Goal: Find specific page/section: Find specific page/section

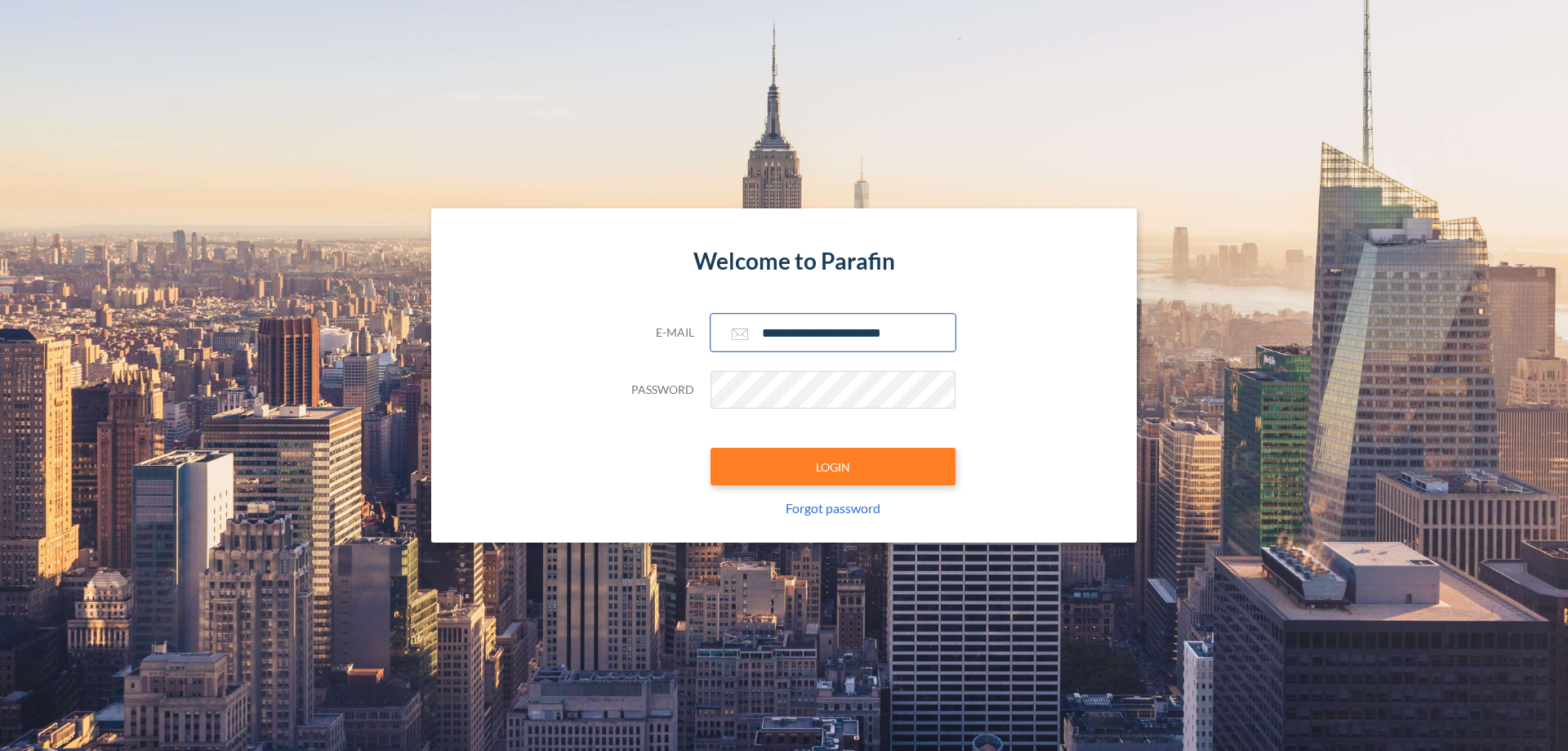
type input "**********"
click at [833, 466] on button "LOGIN" at bounding box center [832, 466] width 245 height 38
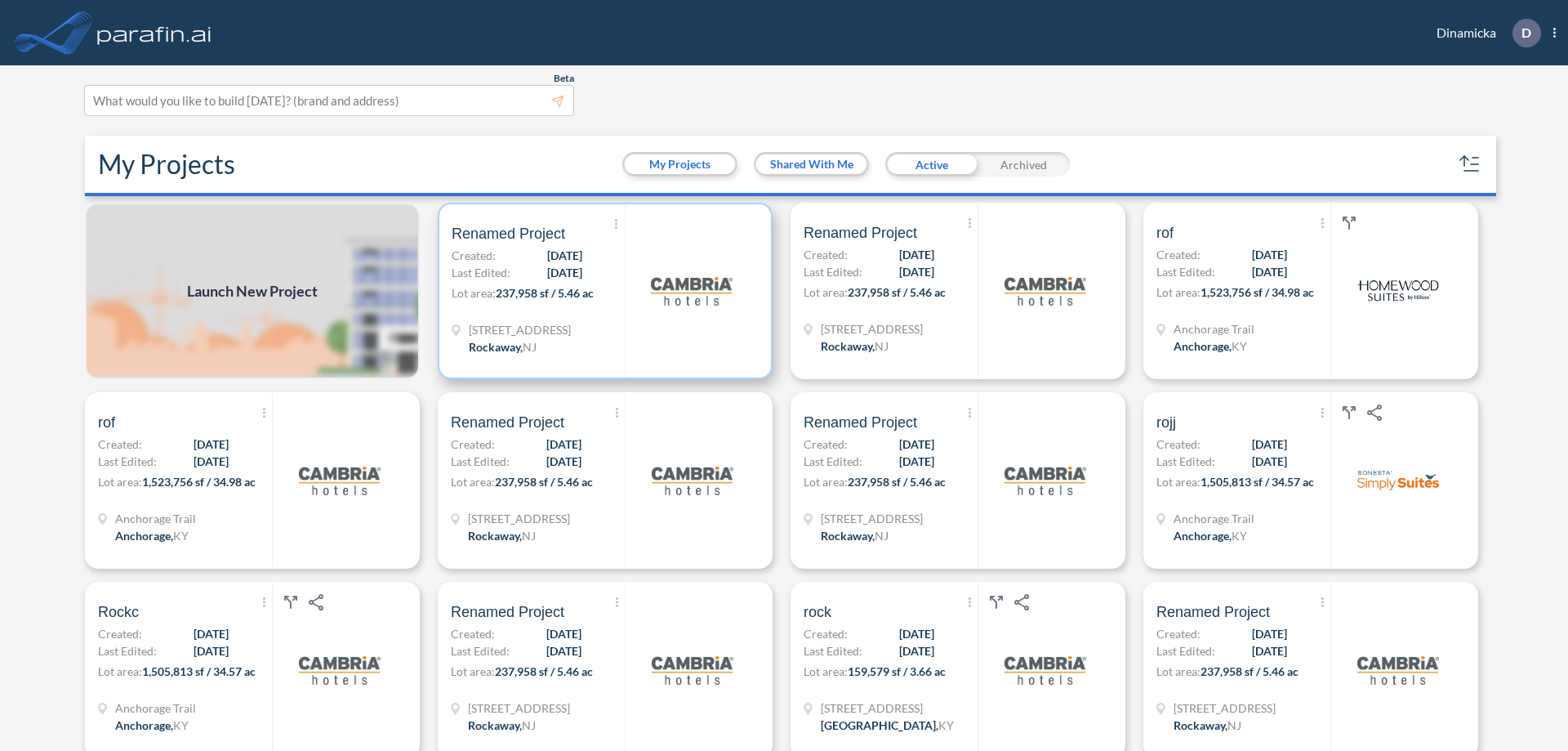
scroll to position [4, 0]
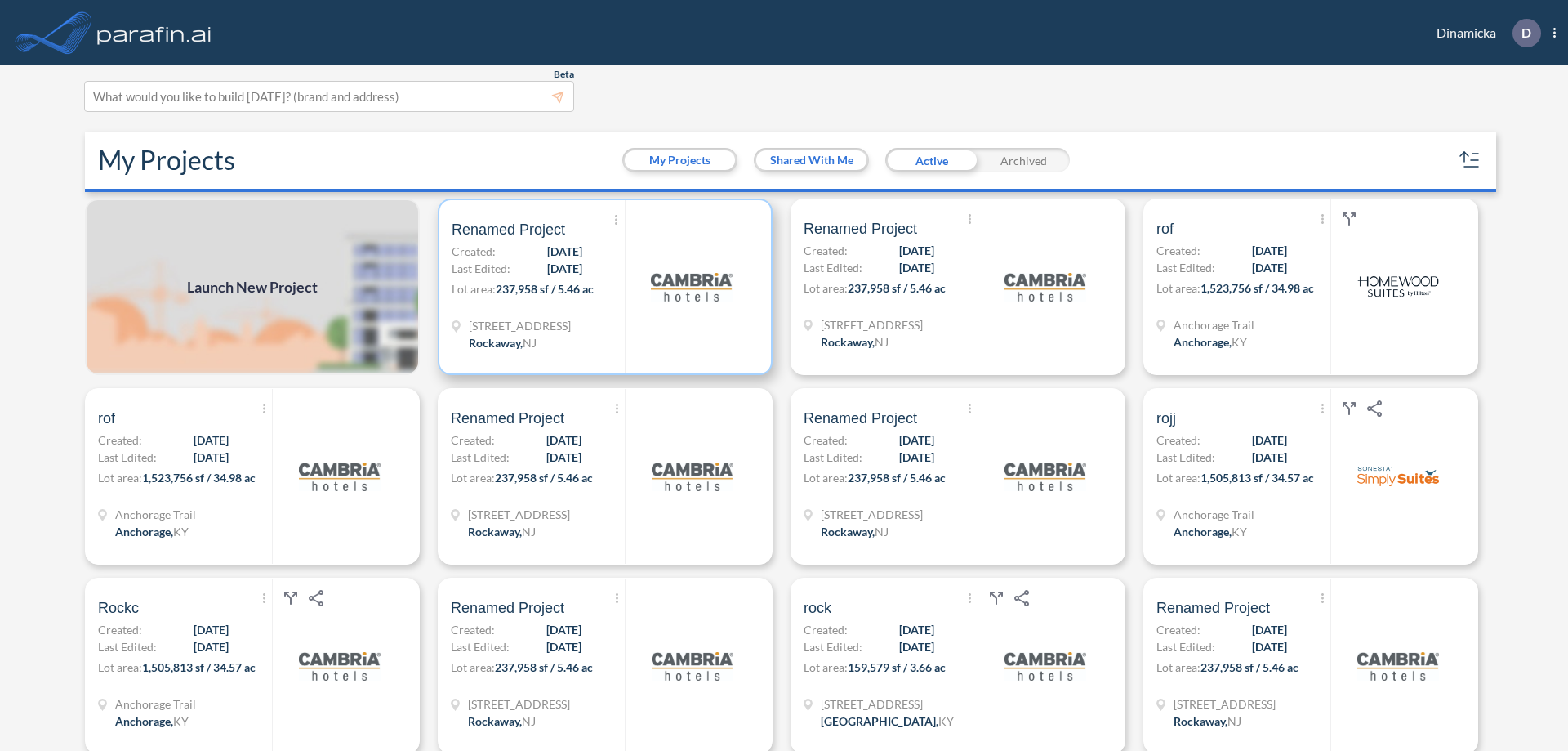
click at [602, 287] on p "Lot area: 237,958 sf / 5.46 ac" at bounding box center [538, 291] width 173 height 24
